Goal: Task Accomplishment & Management: Use online tool/utility

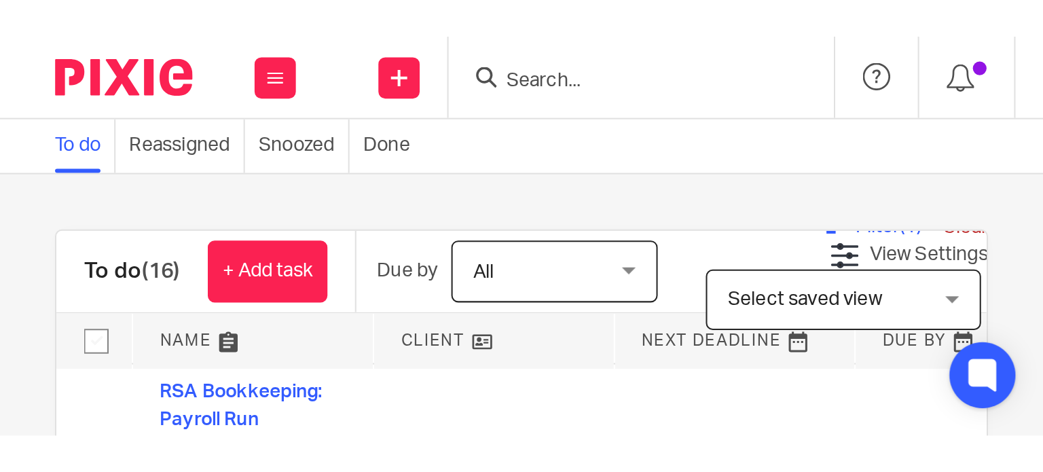
scroll to position [538, 0]
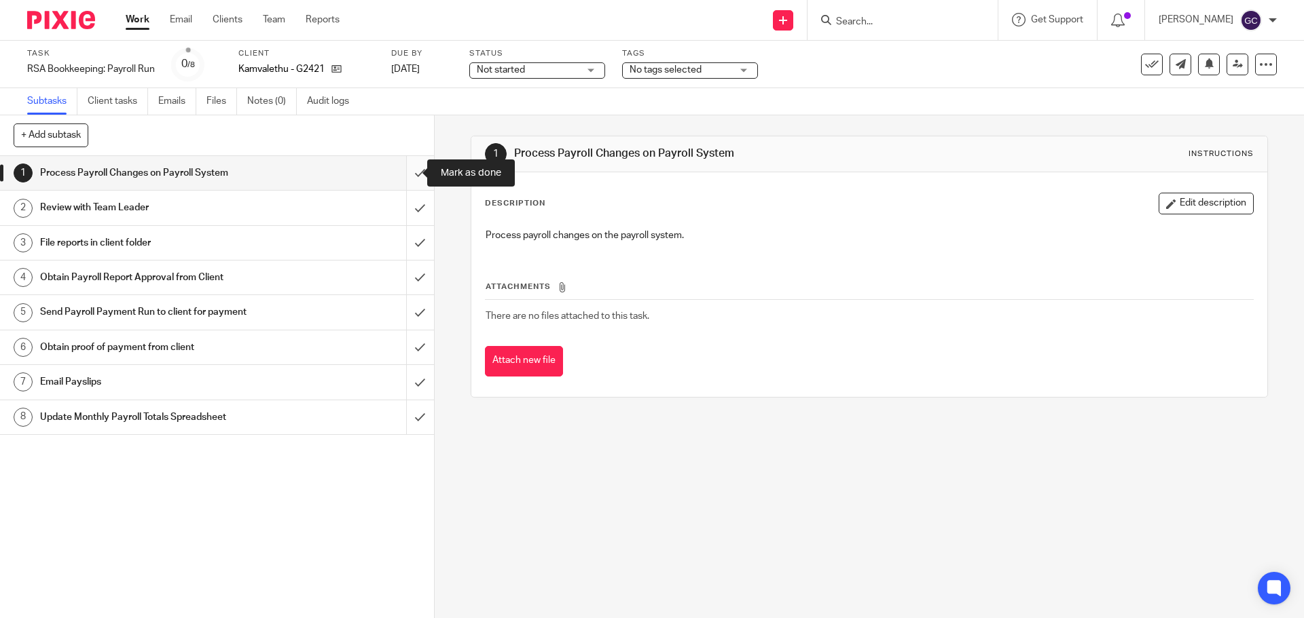
click at [407, 172] on input "submit" at bounding box center [217, 173] width 434 height 34
click at [404, 210] on input "submit" at bounding box center [217, 208] width 434 height 34
click at [403, 240] on input "submit" at bounding box center [217, 243] width 434 height 34
click at [405, 269] on input "submit" at bounding box center [217, 278] width 434 height 34
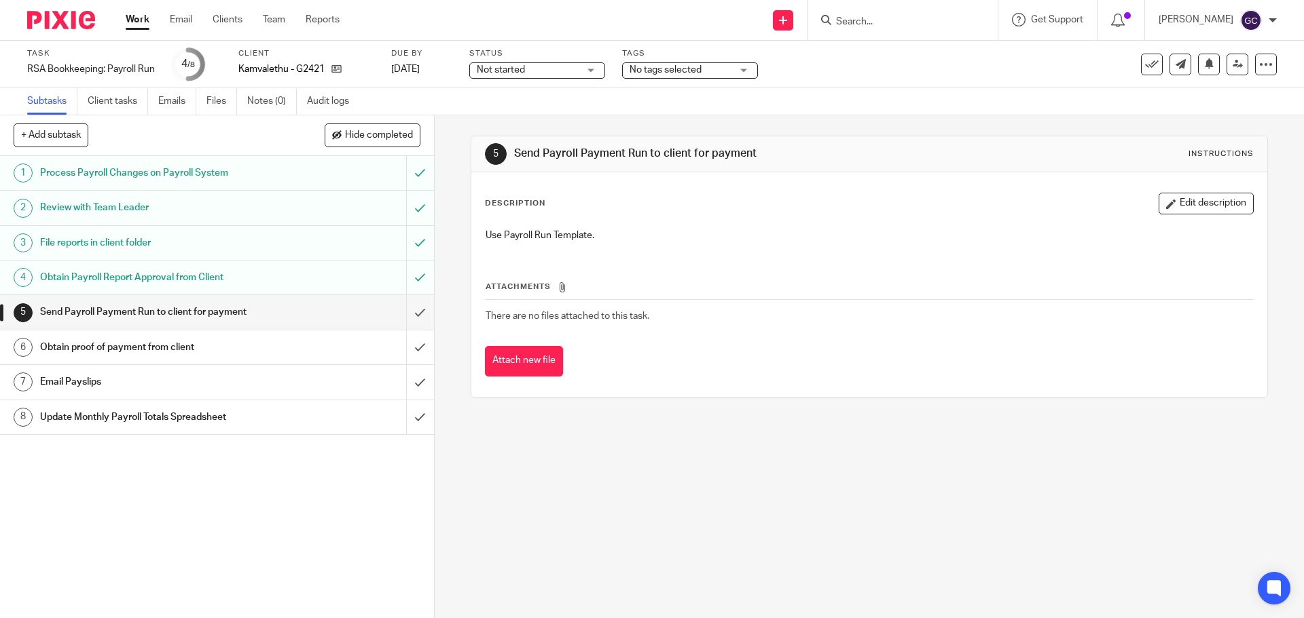
click at [408, 310] on input "submit" at bounding box center [217, 312] width 434 height 34
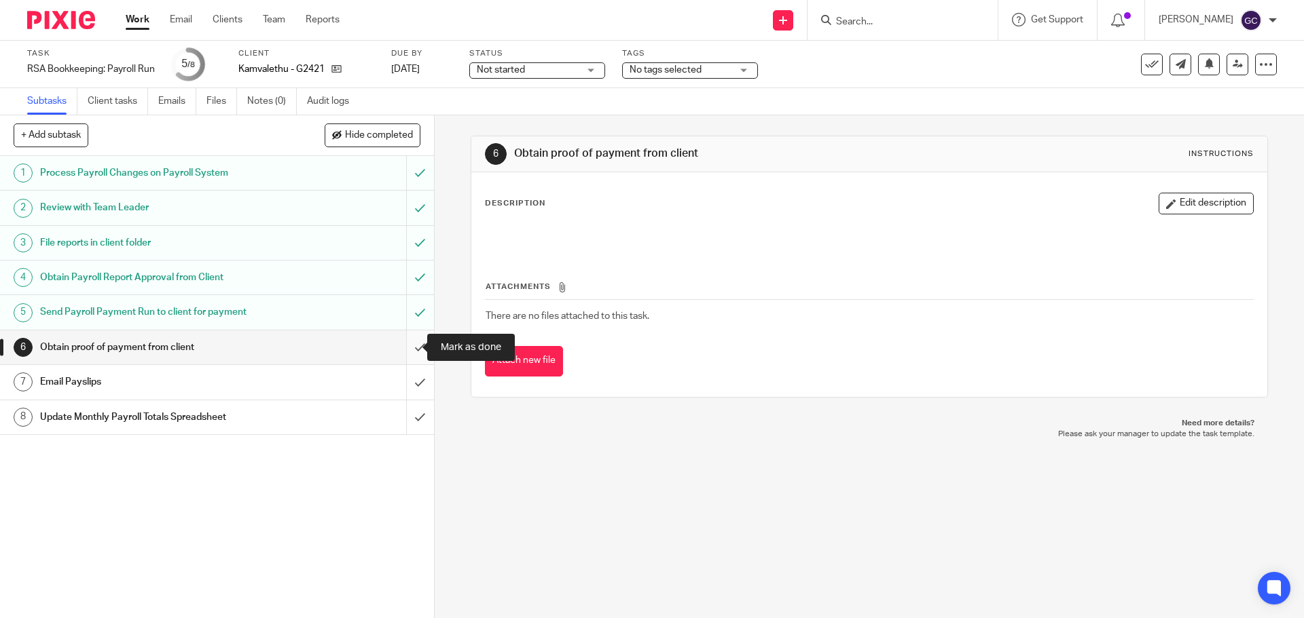
click at [415, 346] on input "submit" at bounding box center [217, 348] width 434 height 34
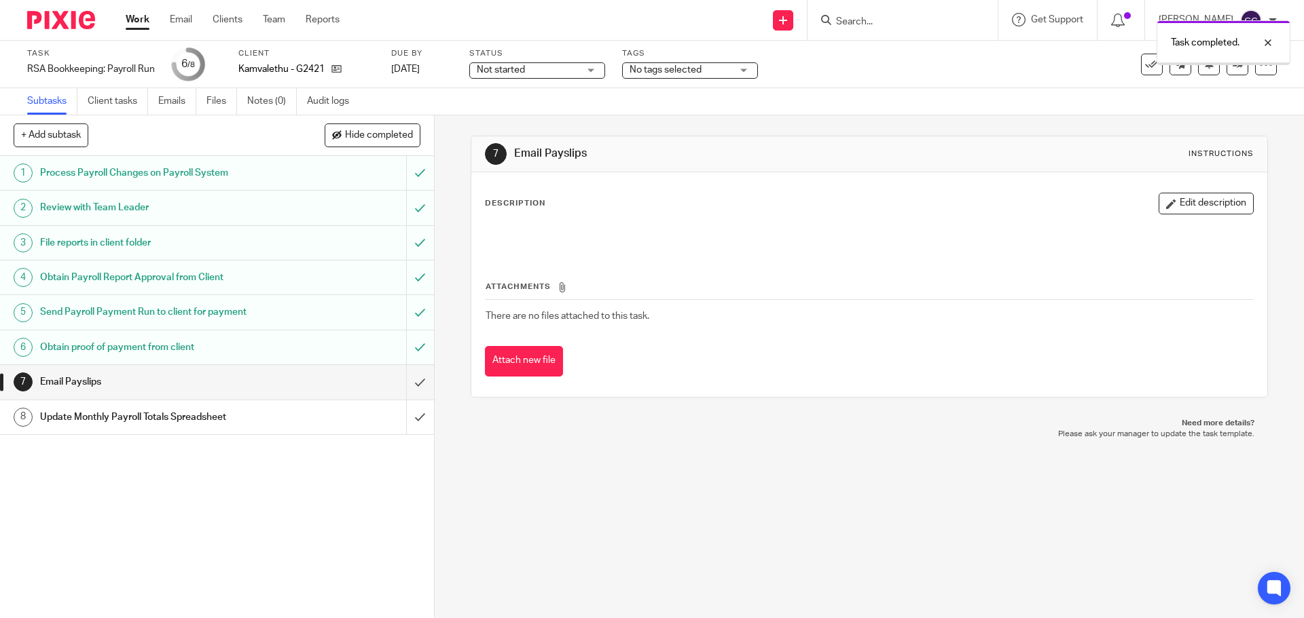
click at [574, 71] on span "Not started" at bounding box center [528, 70] width 102 height 14
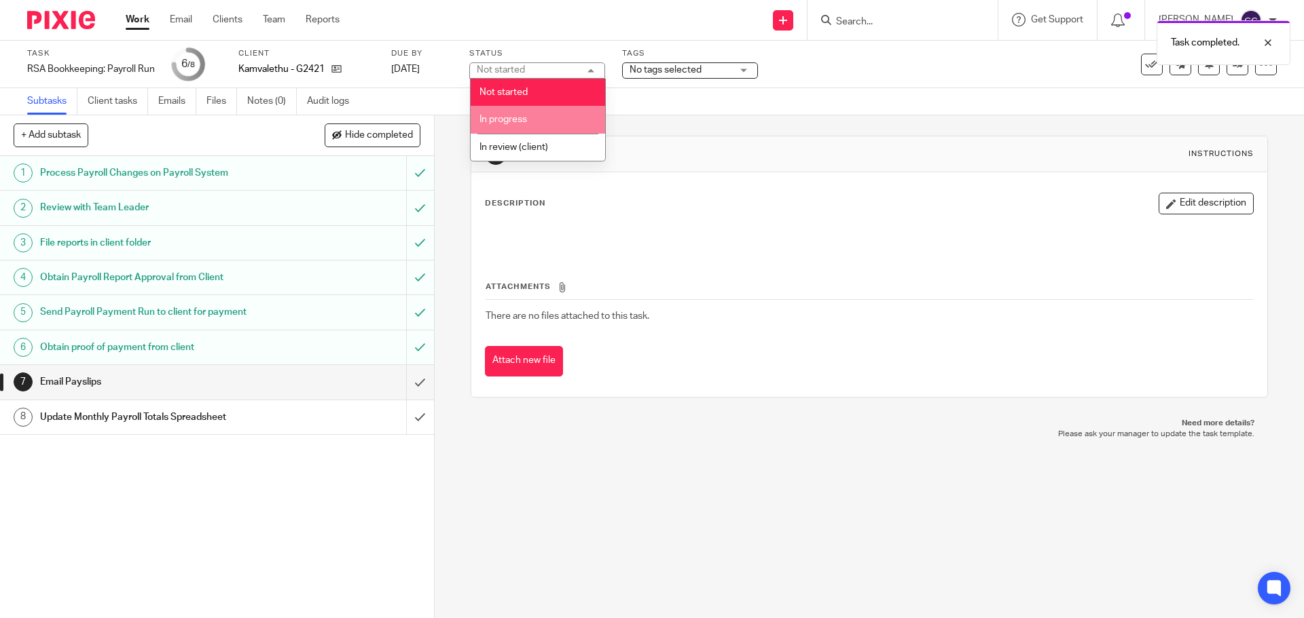
click at [555, 115] on li "In progress" at bounding box center [537, 120] width 134 height 28
